Goal: Task Accomplishment & Management: Manage account settings

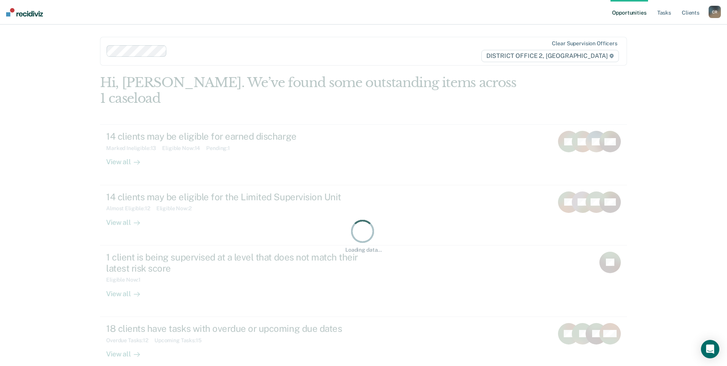
click at [675, 16] on ul "Opportunities Tasks Client s" at bounding box center [660, 12] width 98 height 25
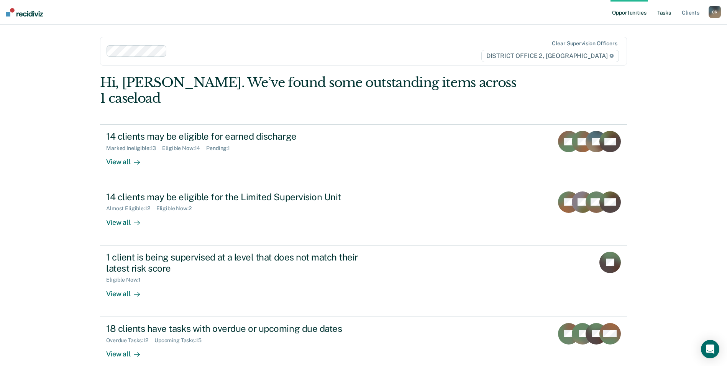
click at [663, 12] on link "Tasks" at bounding box center [664, 12] width 17 height 25
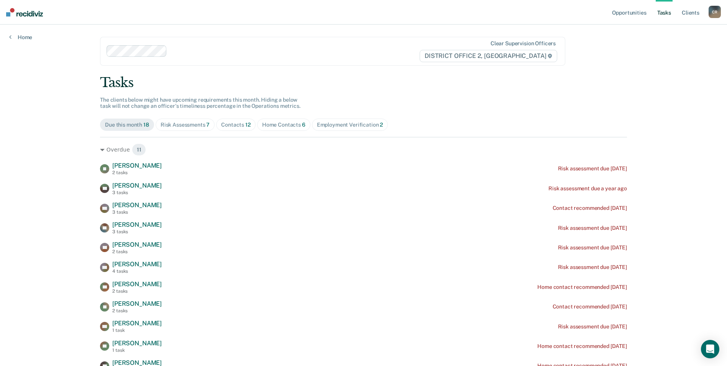
click at [177, 123] on div "Risk Assessments 7" at bounding box center [185, 124] width 49 height 7
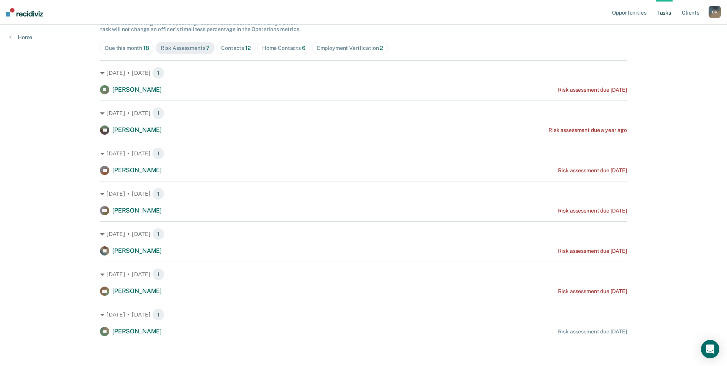
scroll to position [77, 0]
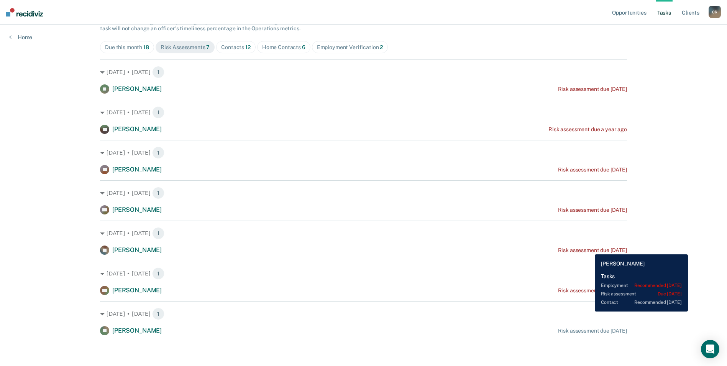
drag, startPoint x: 121, startPoint y: 251, endPoint x: 589, endPoint y: 248, distance: 468.4
click at [589, 248] on div "Risk assessment due [DATE]" at bounding box center [592, 250] width 69 height 7
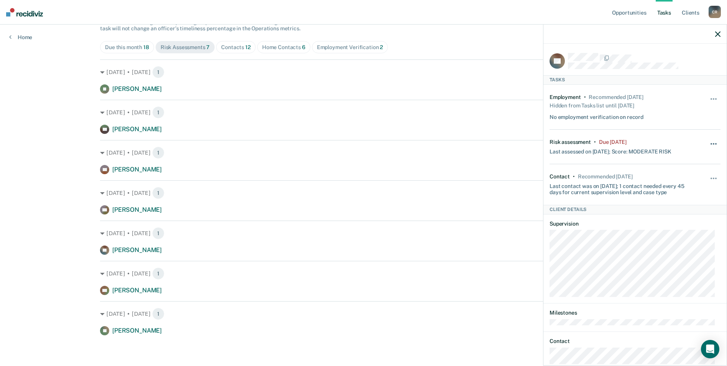
click at [715, 143] on span "button" at bounding box center [716, 144] width 2 height 2
click at [685, 200] on button "90 days" at bounding box center [692, 205] width 55 height 12
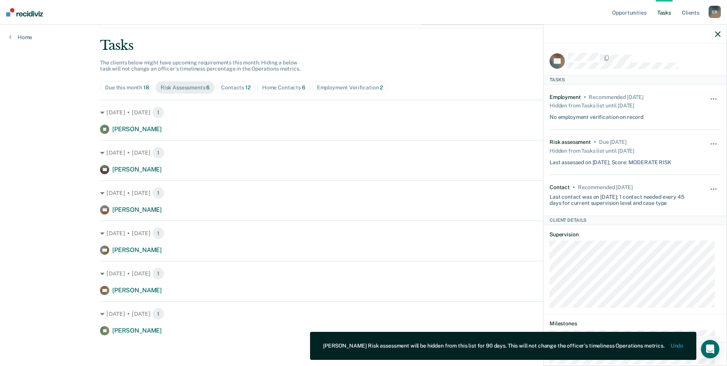
click at [514, 48] on div "Tasks" at bounding box center [363, 46] width 527 height 16
click at [718, 31] on button "button" at bounding box center [717, 34] width 5 height 7
